Goal: Transaction & Acquisition: Purchase product/service

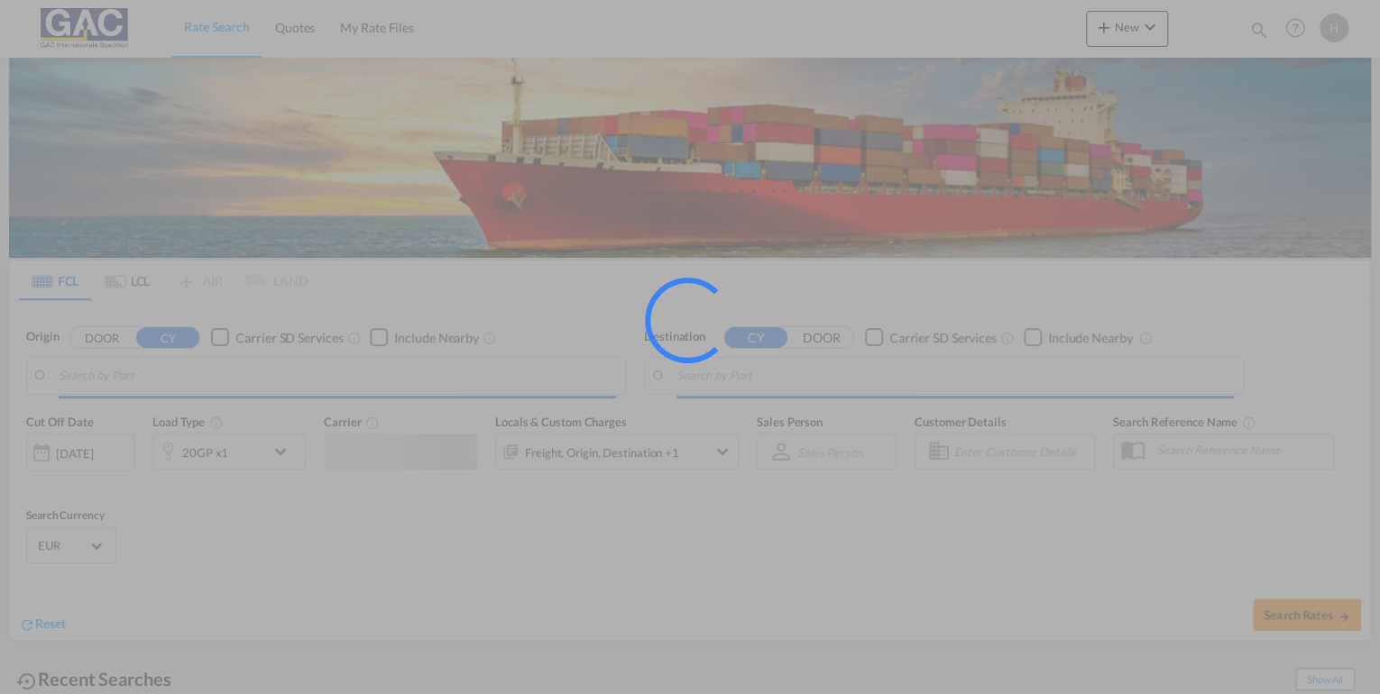
type input "[GEOGRAPHIC_DATA], DEBRV"
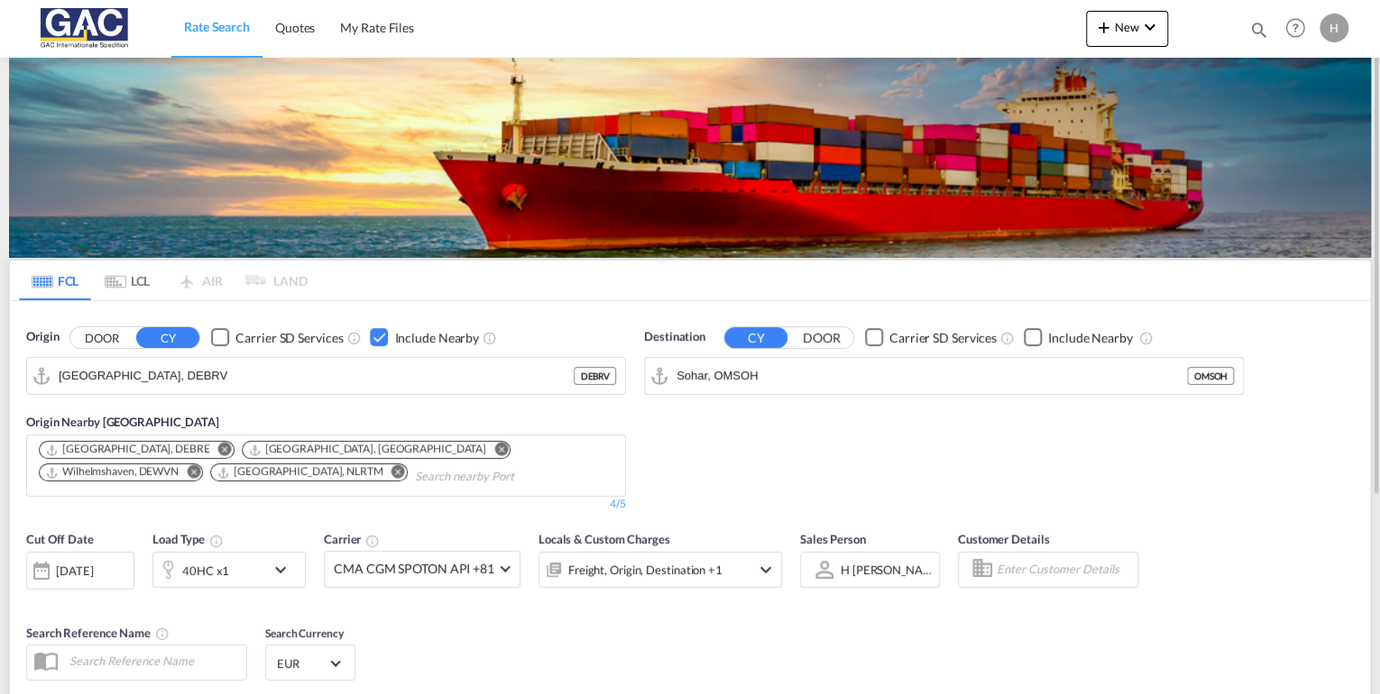
click at [278, 571] on md-icon "icon-chevron-down" at bounding box center [285, 570] width 31 height 22
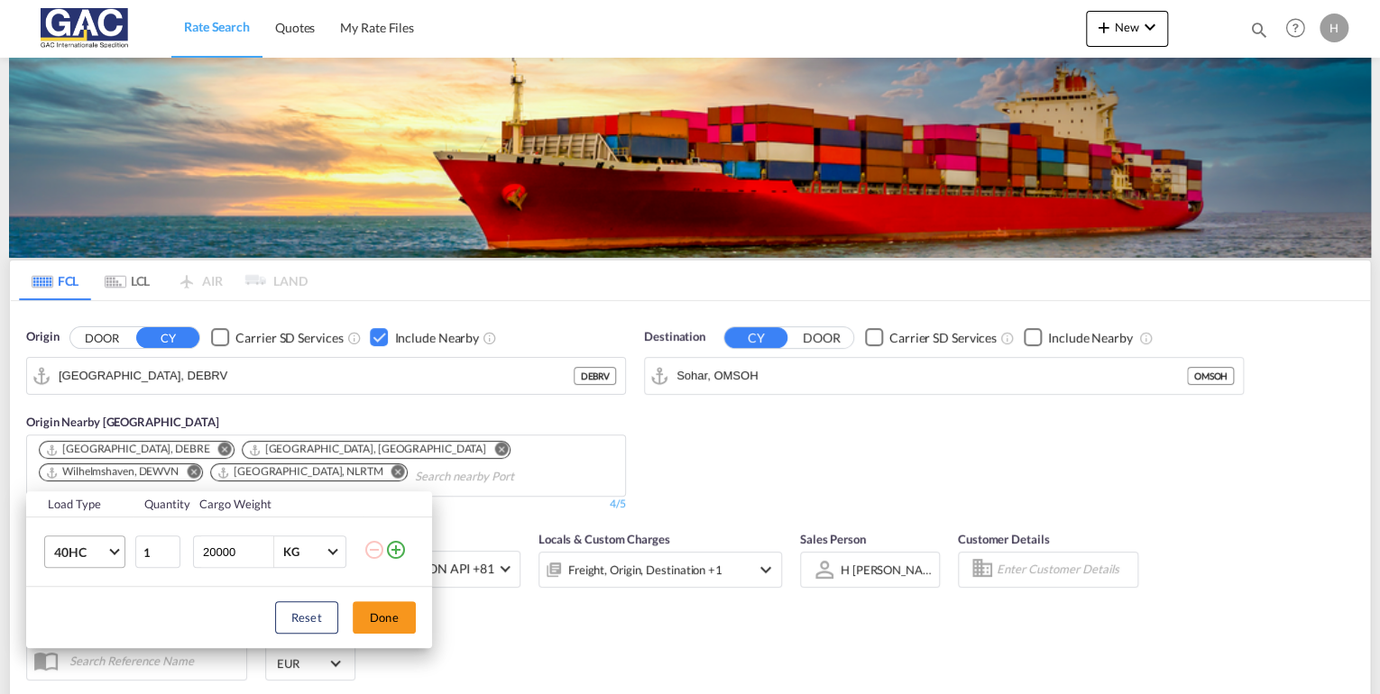
click at [92, 554] on span "40HC" at bounding box center [80, 553] width 52 height 18
click at [81, 471] on div "20GP" at bounding box center [69, 465] width 32 height 18
click at [759, 366] on div "Load Type Quantity Cargo Weight 20GP 1 20000 KG KG Load type addition is restri…" at bounding box center [690, 347] width 1380 height 694
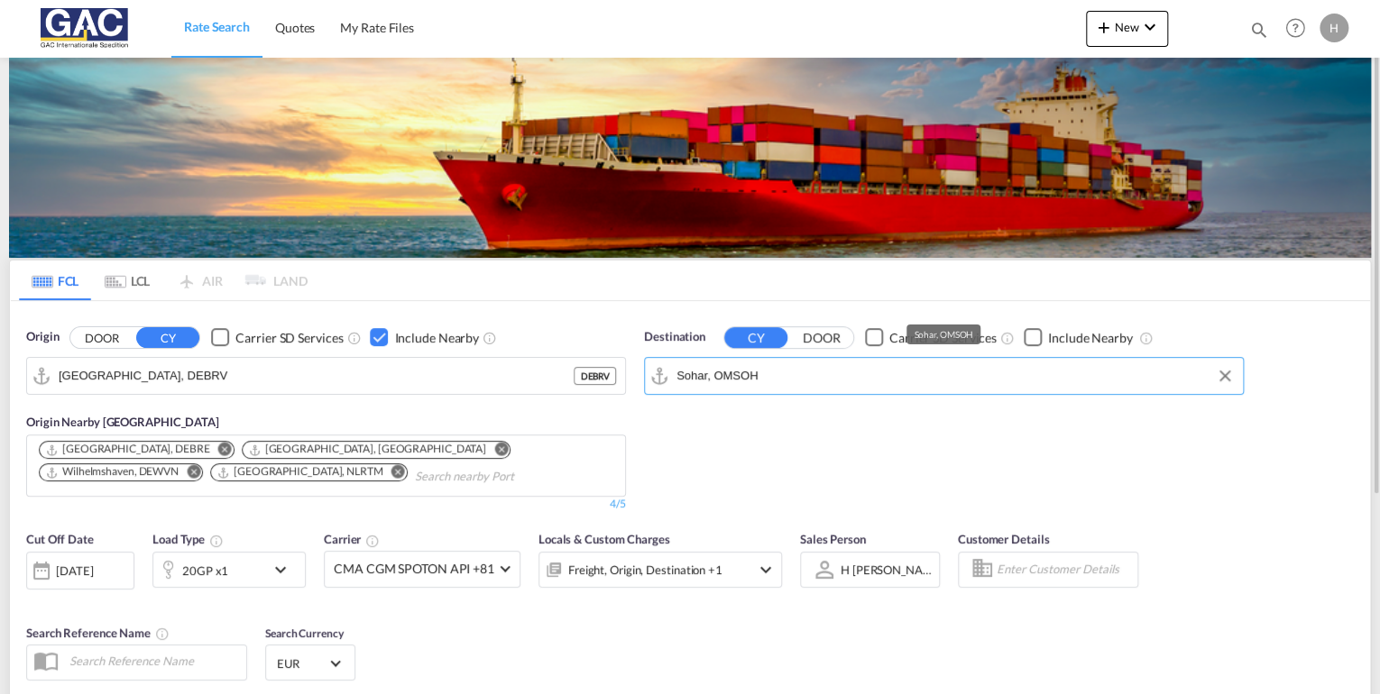
click at [797, 366] on input "Sohar, OMSOH" at bounding box center [954, 376] width 557 height 27
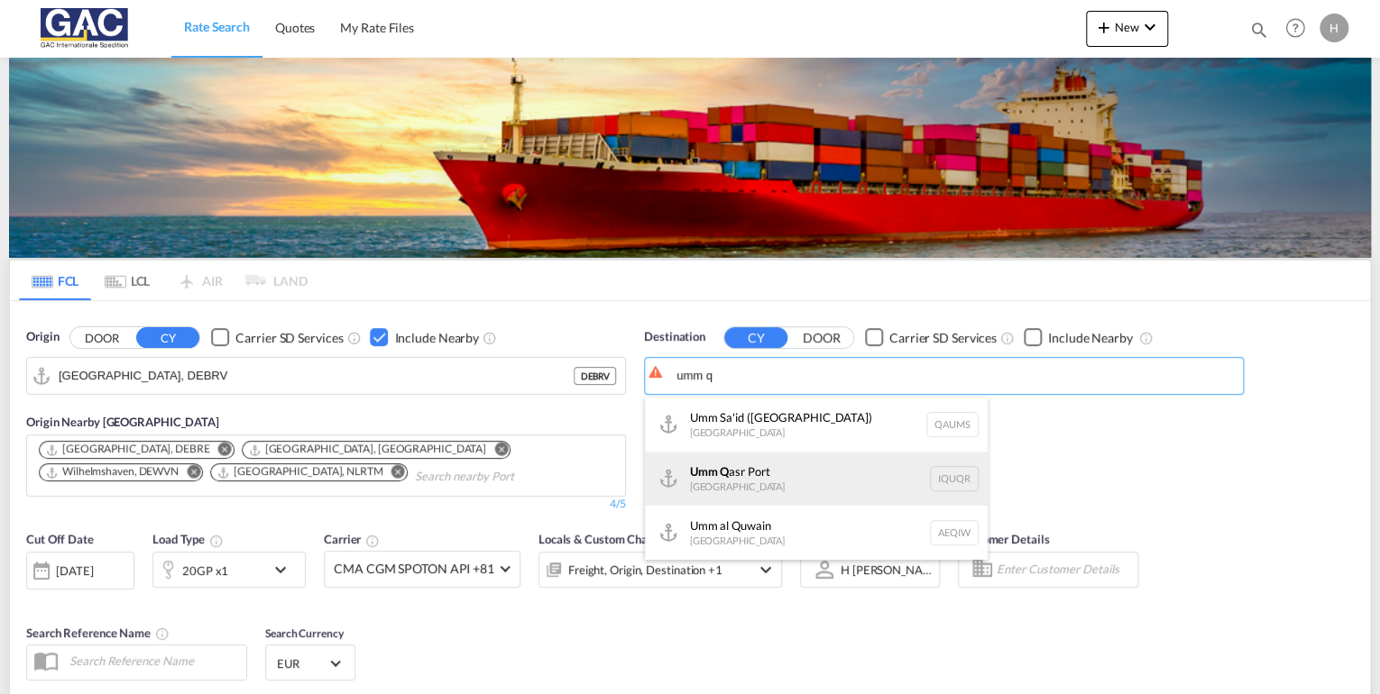
click at [781, 473] on div "Umm Q asr [GEOGRAPHIC_DATA] [GEOGRAPHIC_DATA]" at bounding box center [816, 479] width 343 height 54
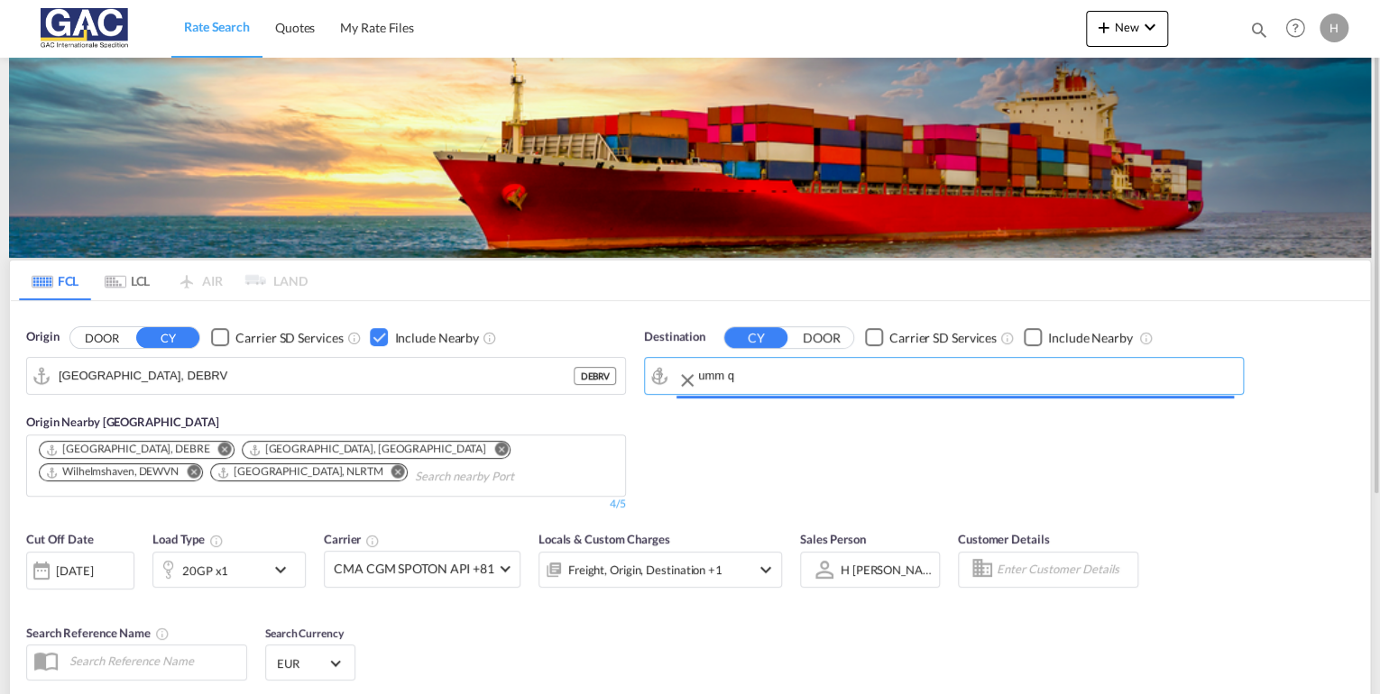
type input "[GEOGRAPHIC_DATA], [GEOGRAPHIC_DATA]"
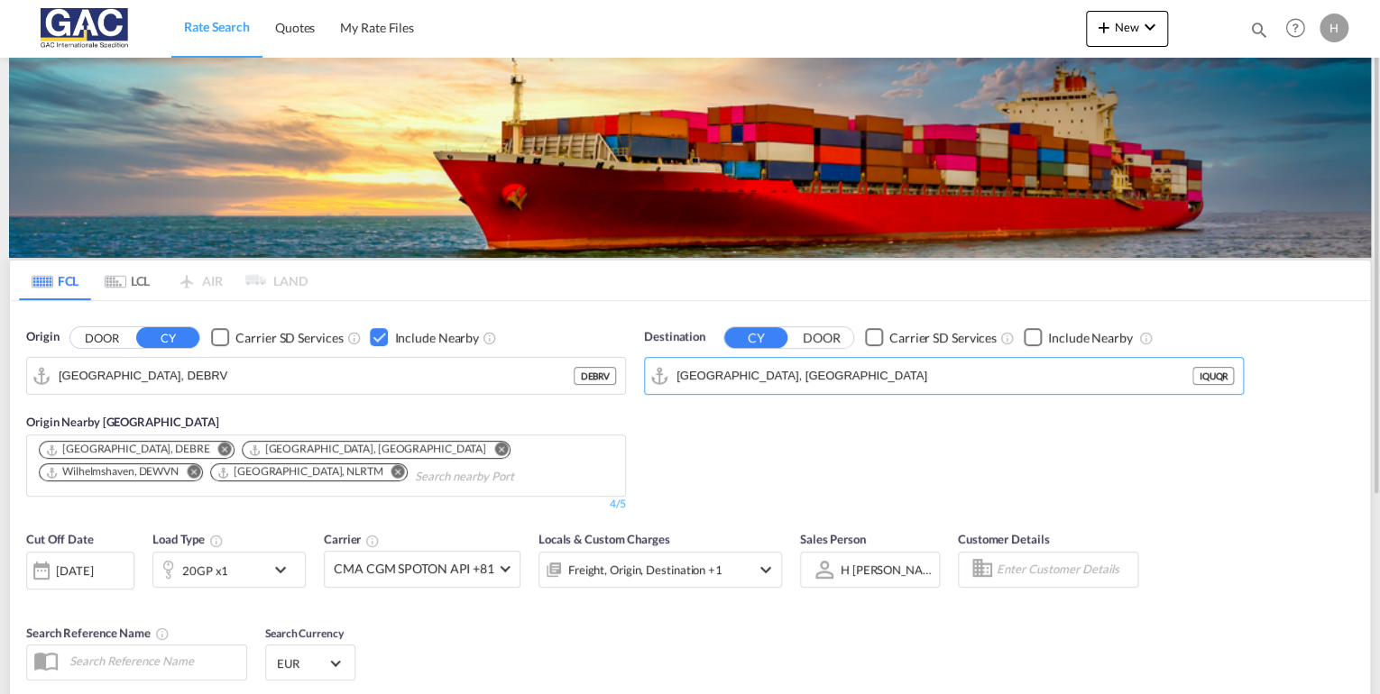
click at [1032, 339] on div "Checkbox No Ink" at bounding box center [1033, 337] width 18 height 18
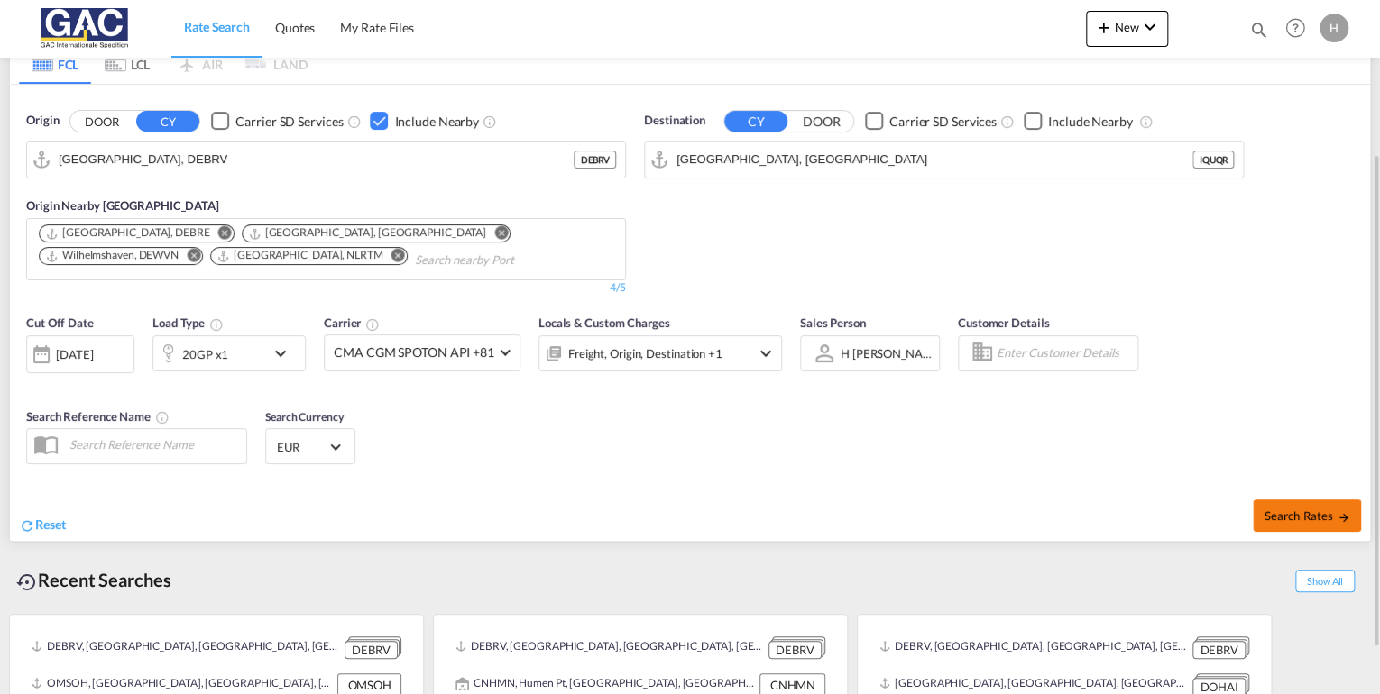
click at [1288, 522] on button "Search Rates" at bounding box center [1307, 516] width 108 height 32
type input "DEBRV to IQUQR / [DATE]"
